Goal: Task Accomplishment & Management: Use online tool/utility

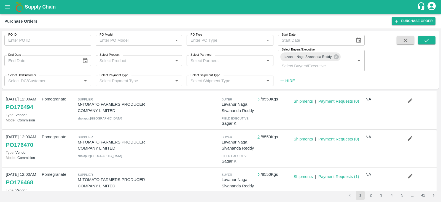
scroll to position [8, 0]
click at [419, 43] on button "submit" at bounding box center [427, 40] width 18 height 8
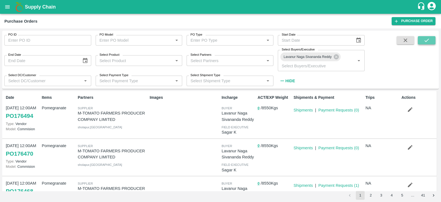
click at [423, 42] on button "submit" at bounding box center [427, 40] width 18 height 8
click at [372, 61] on div "PO ID PO ID PO Model PO Model   * PO Type PO Type   * Start Date Start Date End…" at bounding box center [220, 60] width 437 height 54
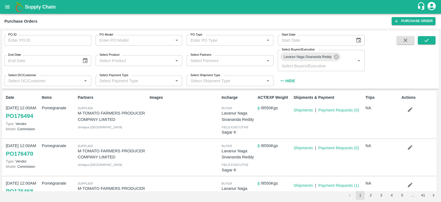
click at [372, 61] on div "PO ID PO ID PO Model PO Model   * PO Type PO Type   * Start Date Start Date End…" at bounding box center [220, 60] width 437 height 54
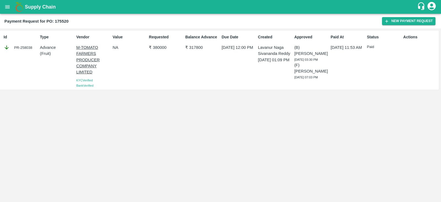
click at [4, 6] on button "open drawer" at bounding box center [7, 7] width 13 height 13
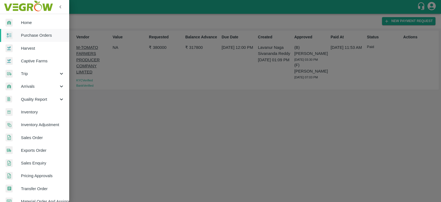
scroll to position [58, 0]
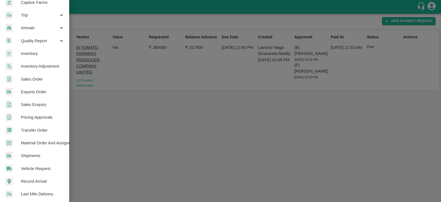
click at [47, 144] on span "Material Order And Assignment" at bounding box center [43, 143] width 44 height 6
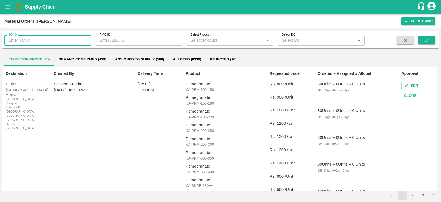
click at [52, 44] on input "SO ID" at bounding box center [47, 40] width 87 height 10
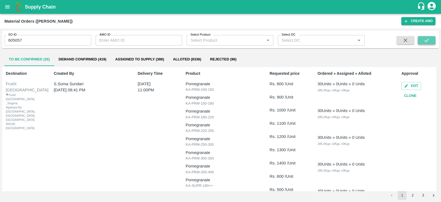
click at [427, 42] on icon "submit" at bounding box center [427, 40] width 6 height 6
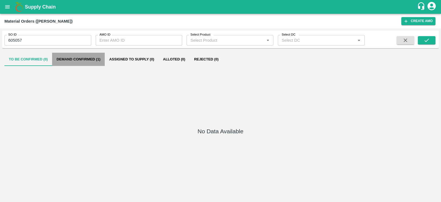
click at [78, 60] on button "Demand Confirmed (1)" at bounding box center [78, 59] width 53 height 13
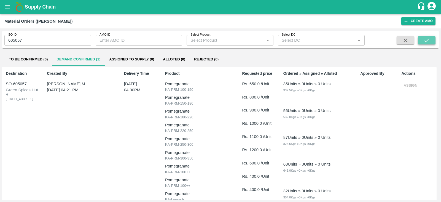
click at [423, 42] on button "submit" at bounding box center [427, 40] width 18 height 8
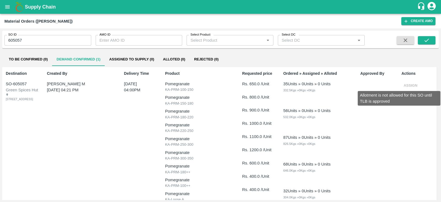
click at [415, 85] on span "Assign" at bounding box center [411, 85] width 18 height 4
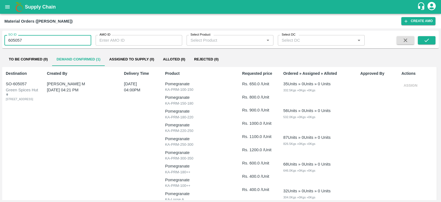
click at [36, 43] on input "605057" at bounding box center [47, 40] width 87 height 10
type input "605057"
click at [35, 36] on input "SO ID" at bounding box center [47, 40] width 87 height 10
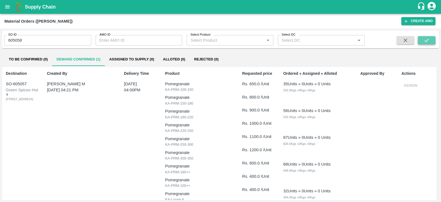
click at [422, 43] on button "submit" at bounding box center [427, 40] width 18 height 8
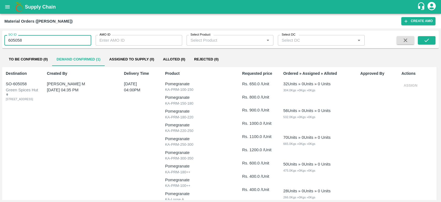
click at [14, 39] on input "605058" at bounding box center [47, 40] width 87 height 10
type input "605059"
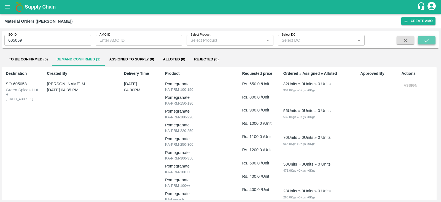
click at [425, 41] on icon "submit" at bounding box center [427, 40] width 4 height 3
click at [426, 43] on icon "submit" at bounding box center [427, 40] width 6 height 6
